Goal: Task Accomplishment & Management: Use online tool/utility

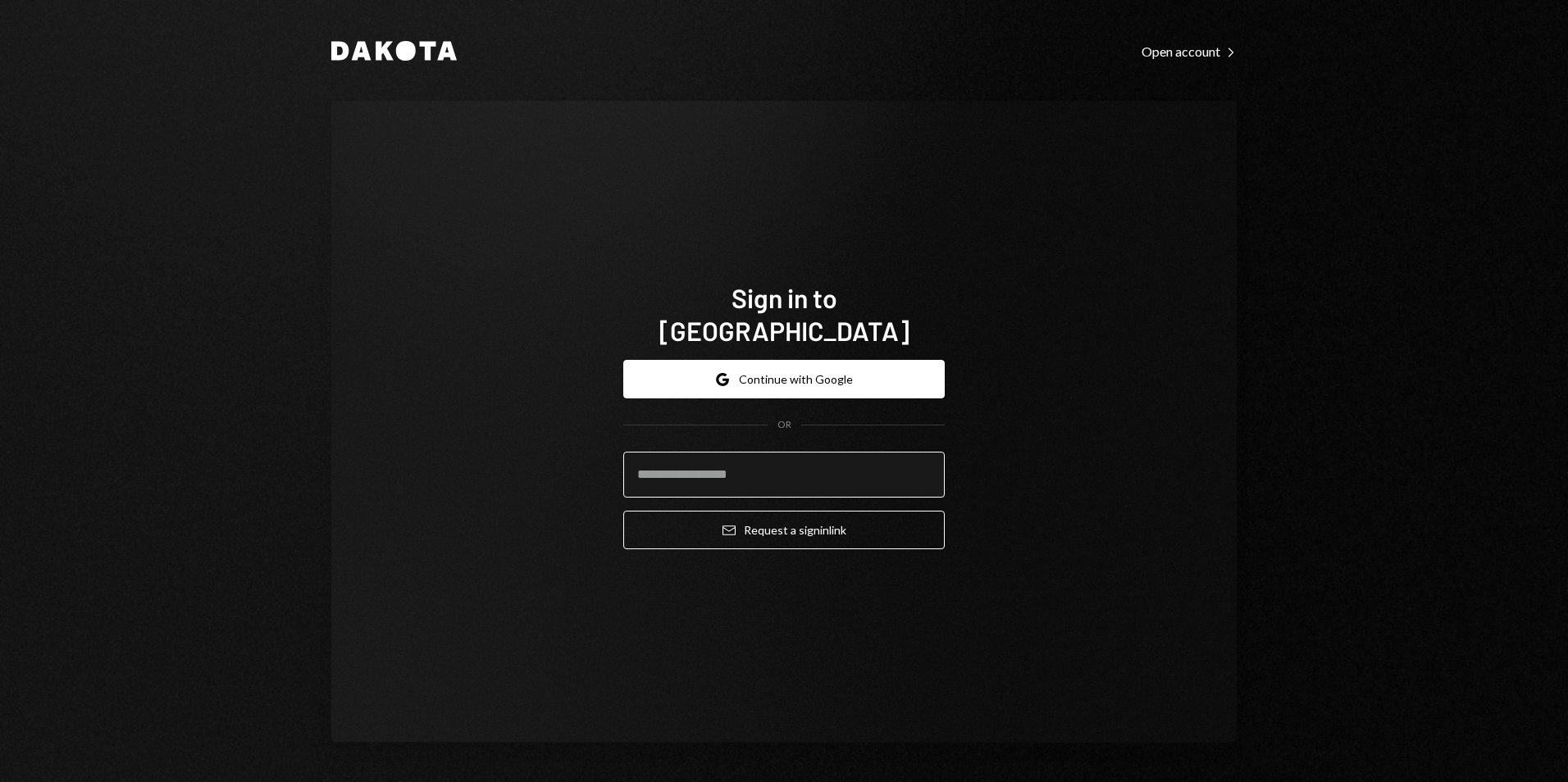
click at [782, 452] on input "email" at bounding box center [783, 474] width 321 height 46
type input "**********"
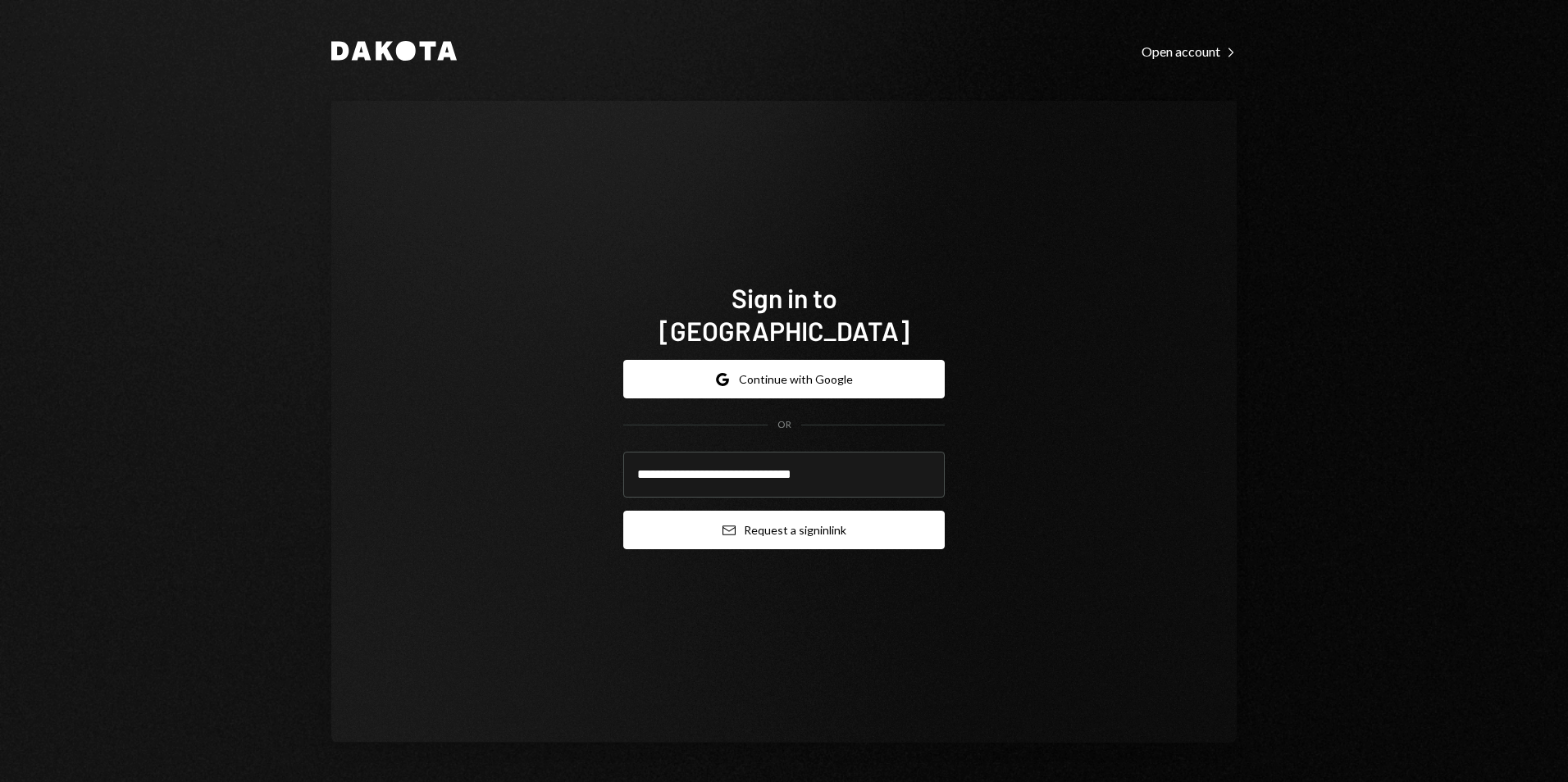
click at [782, 519] on button "Email Request a sign in link" at bounding box center [783, 530] width 321 height 39
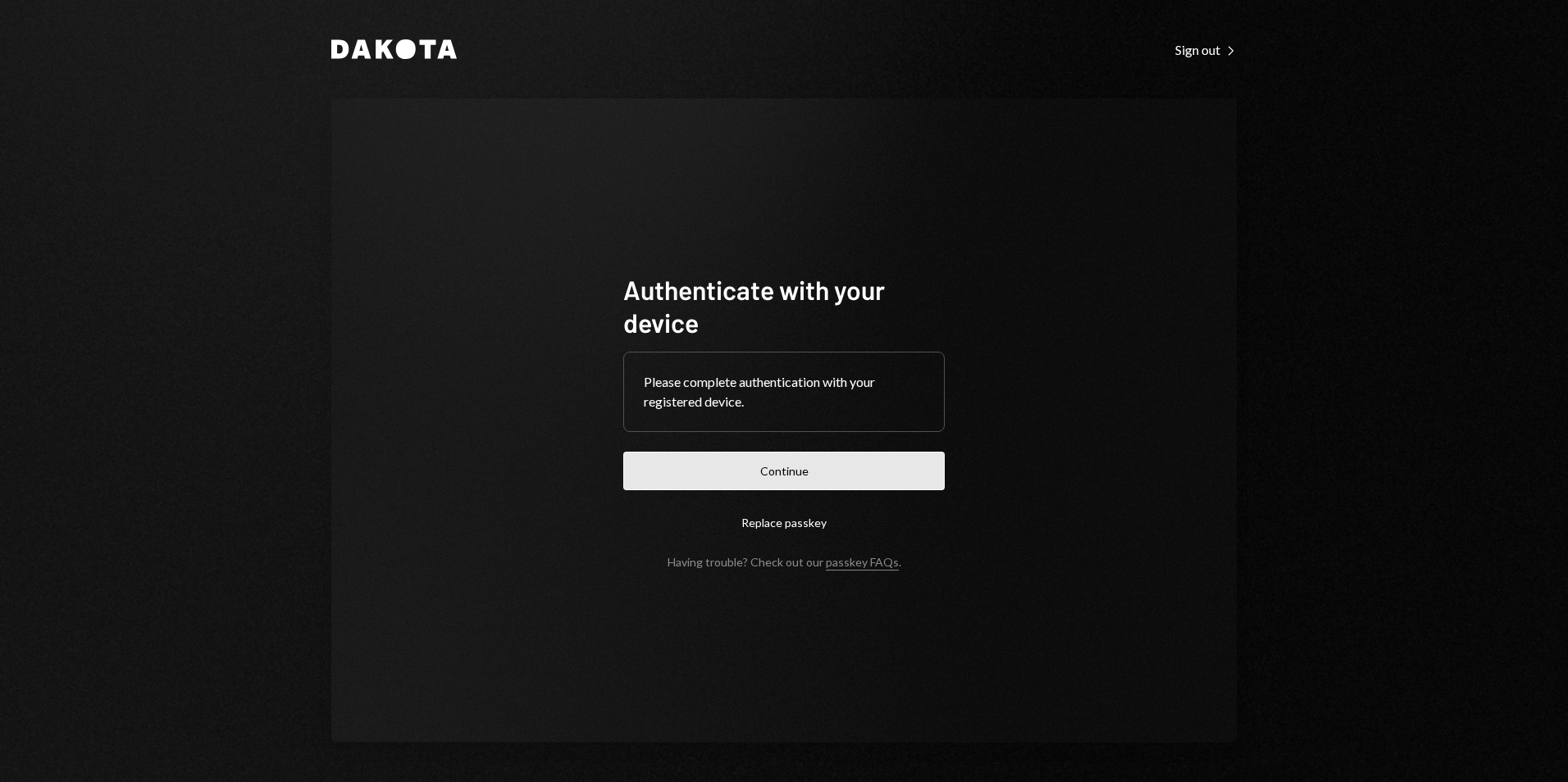
click at [804, 467] on button "Continue" at bounding box center [783, 471] width 321 height 39
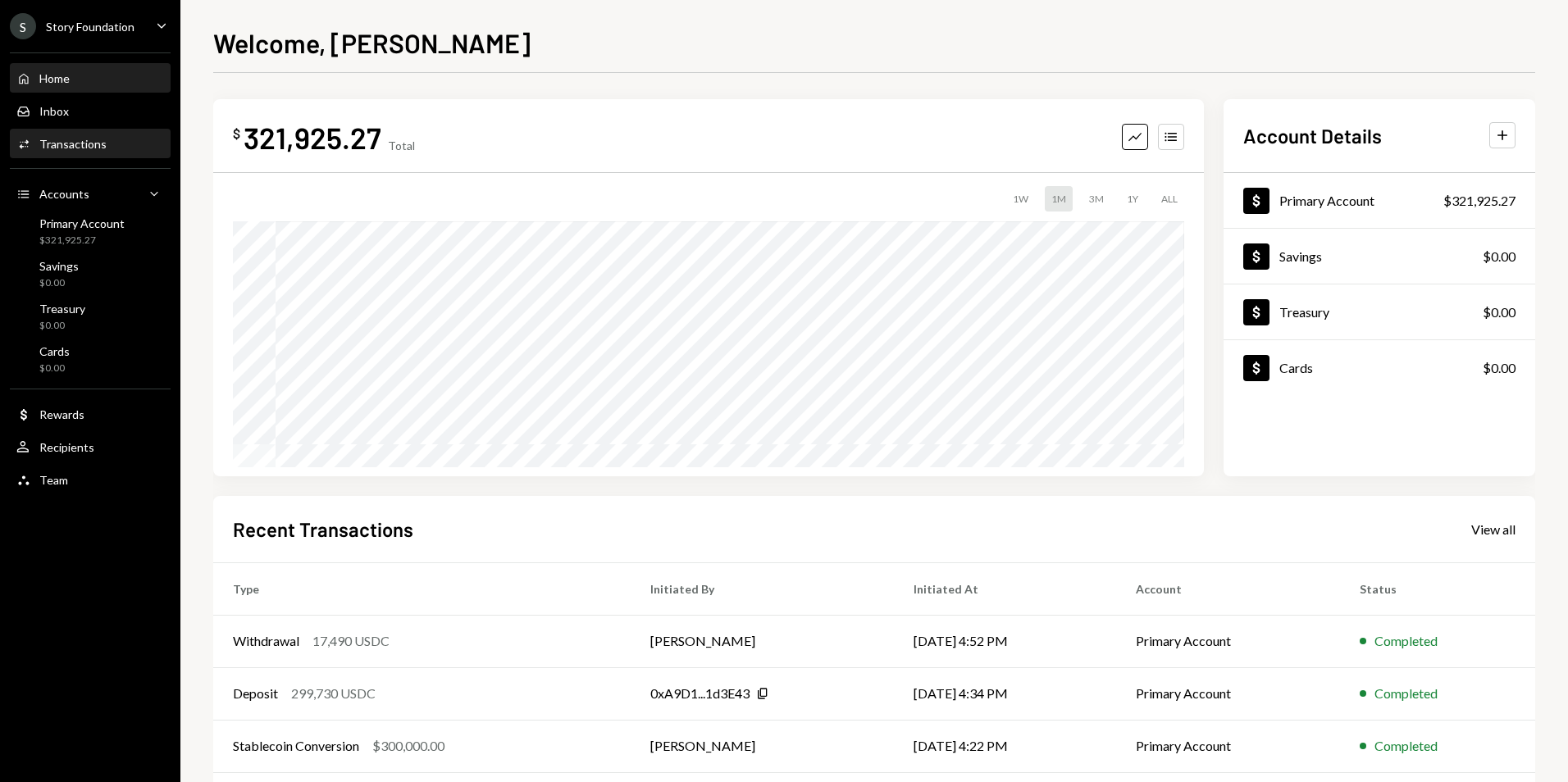
click at [57, 135] on div "Activities Transactions" at bounding box center [91, 144] width 148 height 28
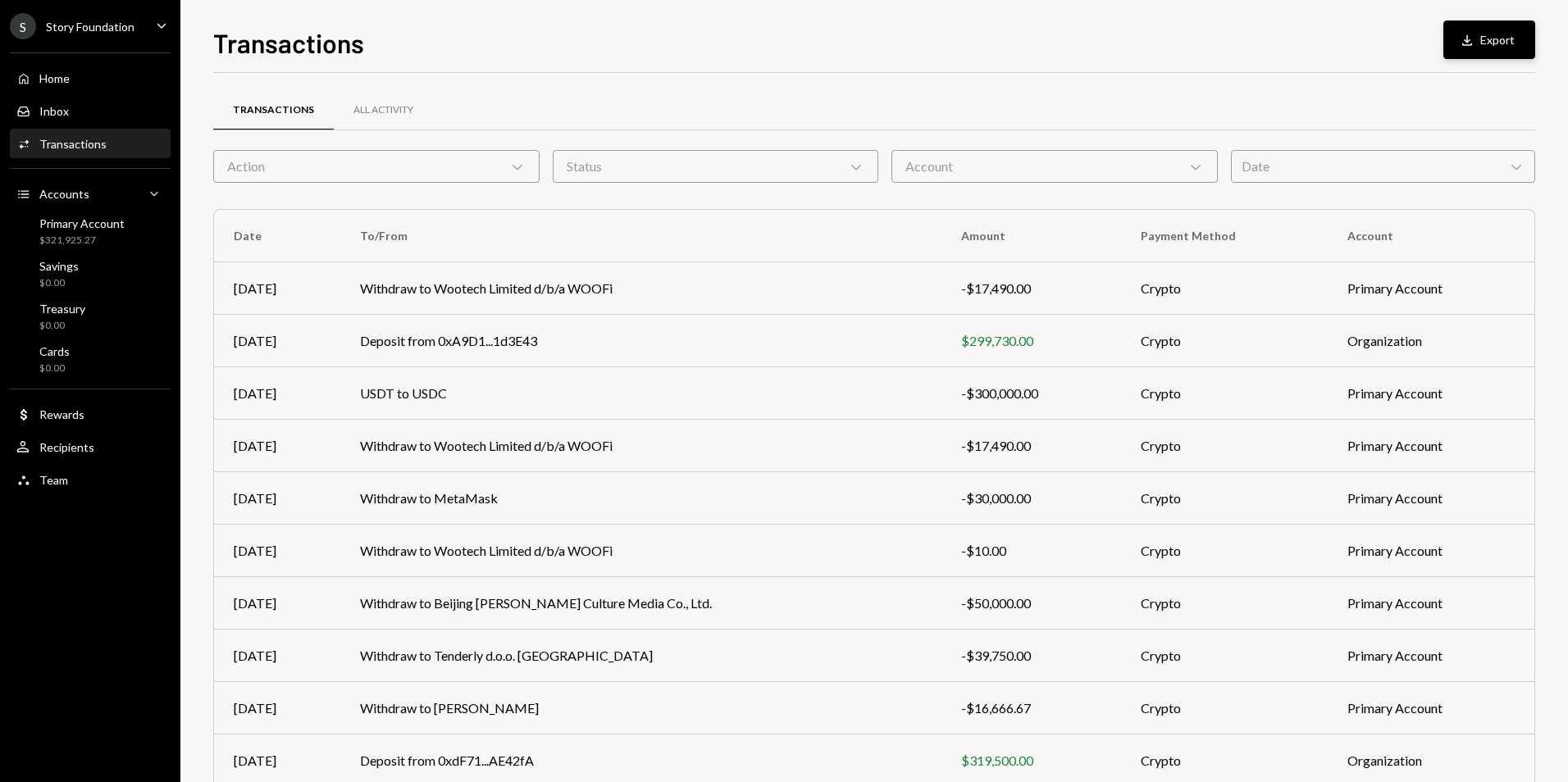
click at [1506, 44] on button "Download Export" at bounding box center [1490, 39] width 92 height 39
click at [386, 117] on div "All Activity" at bounding box center [383, 111] width 99 height 39
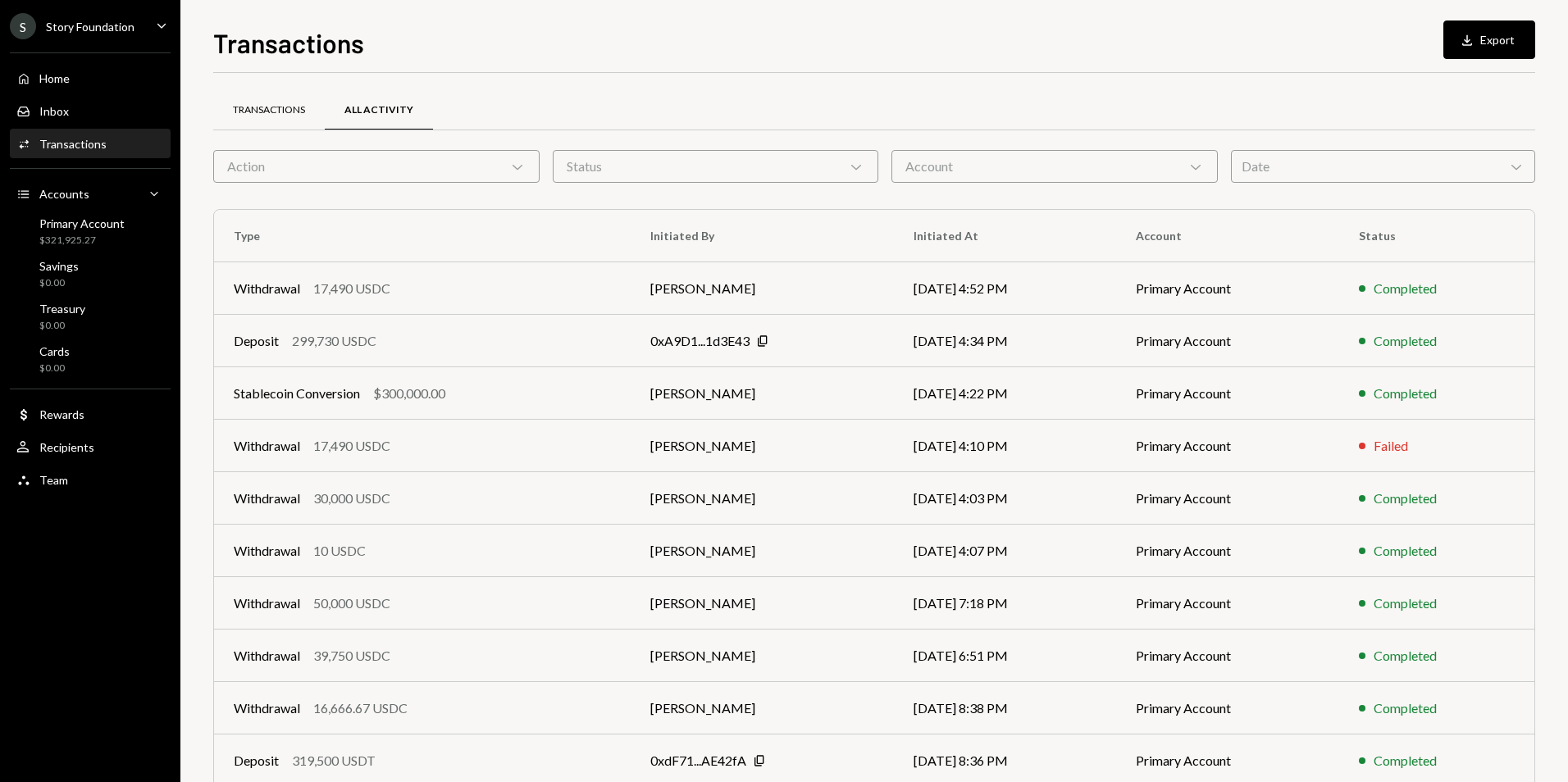
click at [260, 105] on div "Transactions" at bounding box center [269, 110] width 72 height 14
